Goal: Task Accomplishment & Management: Use online tool/utility

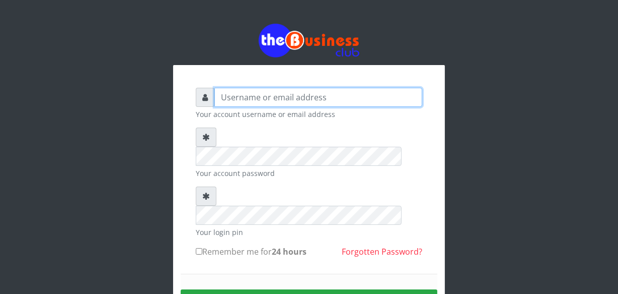
drag, startPoint x: 0, startPoint y: 0, endPoint x: 227, endPoint y: 91, distance: 244.2
click at [227, 91] on input "text" at bounding box center [319, 97] width 208 height 19
type input "jossy"
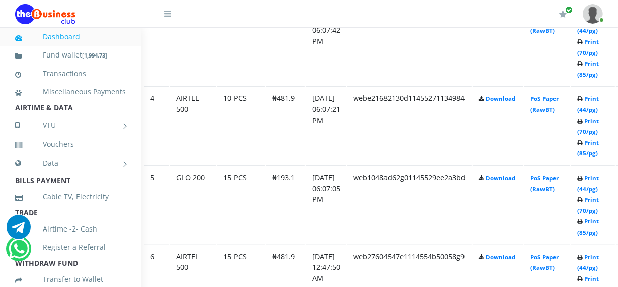
scroll to position [787, 36]
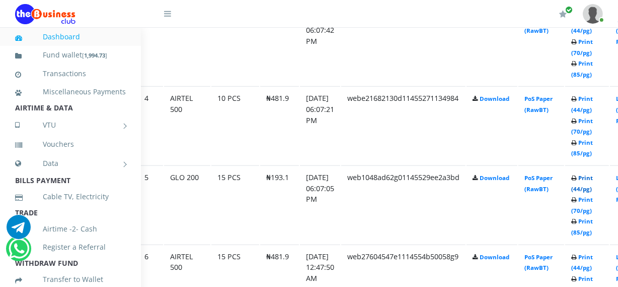
click at [592, 190] on link "Print (44/pg)" at bounding box center [583, 183] width 22 height 19
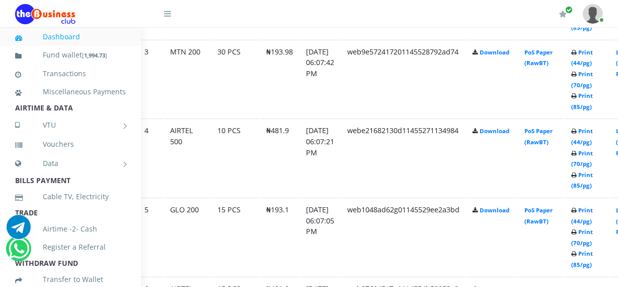
scroll to position [787, 36]
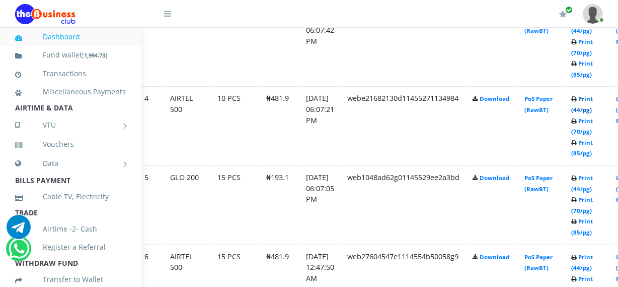
click at [593, 108] on link "Print (44/pg)" at bounding box center [583, 104] width 22 height 19
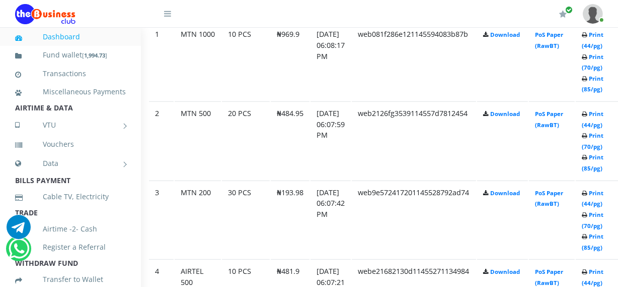
scroll to position [606, 26]
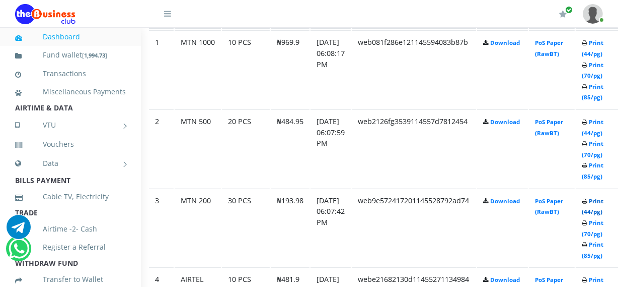
click at [599, 215] on link "Print (44/pg)" at bounding box center [593, 206] width 22 height 19
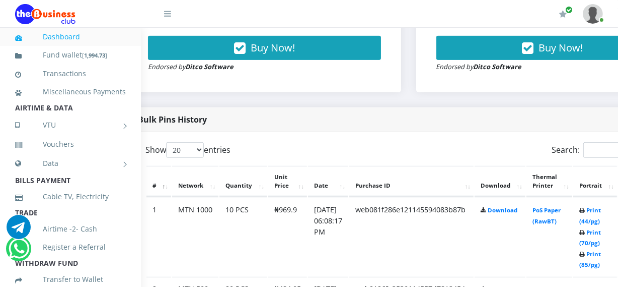
scroll to position [439, 36]
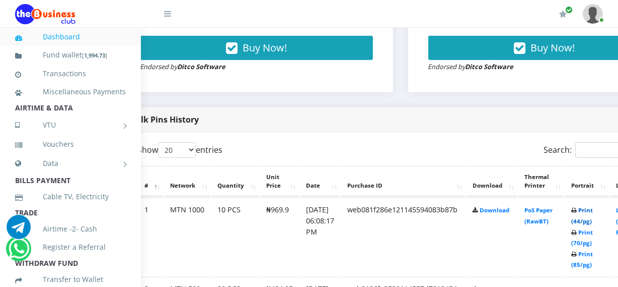
click at [593, 224] on link "Print (44/pg)" at bounding box center [583, 215] width 22 height 19
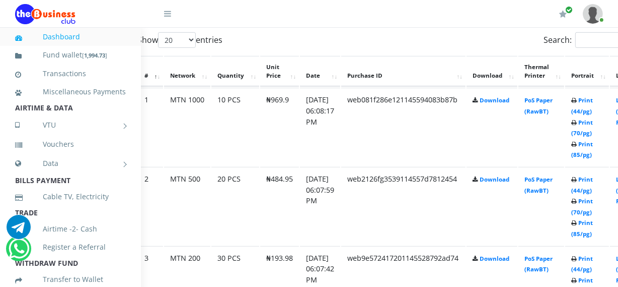
scroll to position [568, 36]
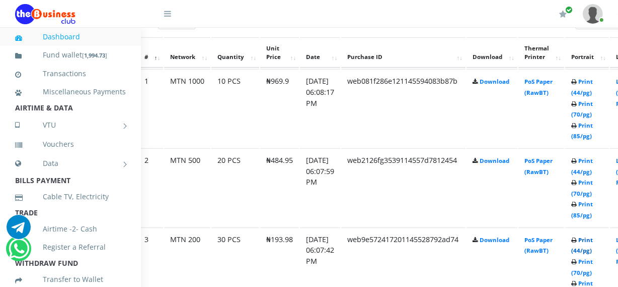
click at [593, 250] on link "Print (44/pg)" at bounding box center [583, 245] width 22 height 19
click at [593, 93] on link "Print (44/pg)" at bounding box center [583, 87] width 22 height 19
click at [593, 172] on link "Print (44/pg)" at bounding box center [583, 166] width 22 height 19
